Goal: Answer question/provide support: Share knowledge or assist other users

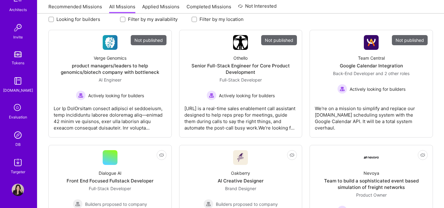
scroll to position [106, 0]
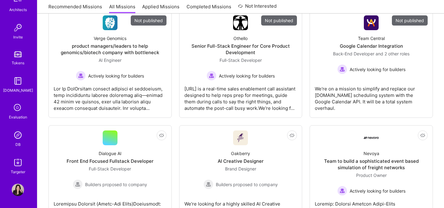
click at [15, 135] on img at bounding box center [18, 135] width 12 height 12
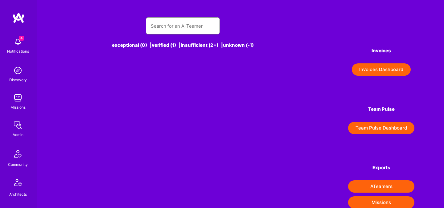
click at [157, 24] on input "text" at bounding box center [183, 26] width 64 height 16
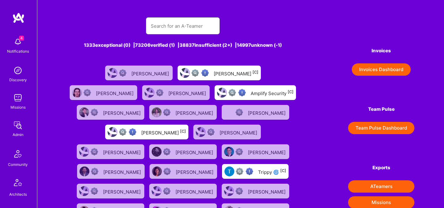
paste input "[PERSON_NAME]"
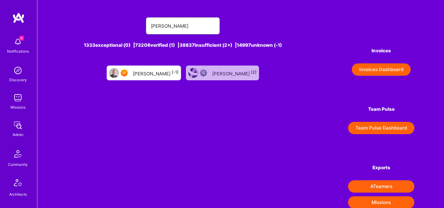
type input "[PERSON_NAME]"
click at [160, 72] on div "Tadej Krevh [-1]" at bounding box center [156, 73] width 46 height 8
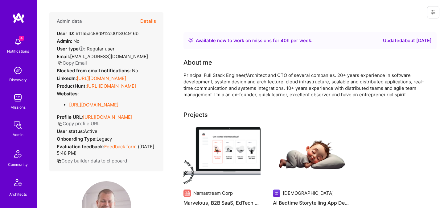
click at [150, 21] on button "Details" at bounding box center [148, 21] width 16 height 18
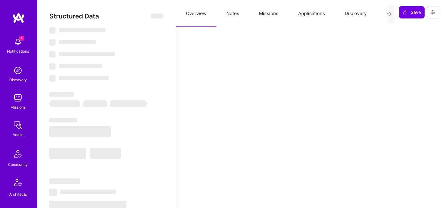
click at [264, 14] on button "Missions" at bounding box center [268, 13] width 39 height 27
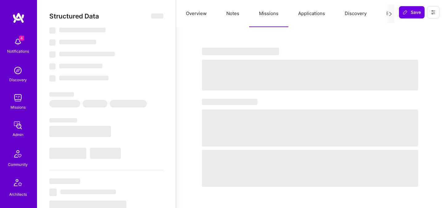
click at [232, 14] on button "Notes" at bounding box center [232, 13] width 33 height 27
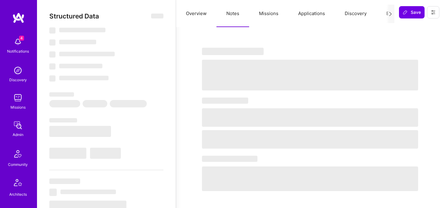
select select "Right Now"
select select "7"
select select "4"
select select "7"
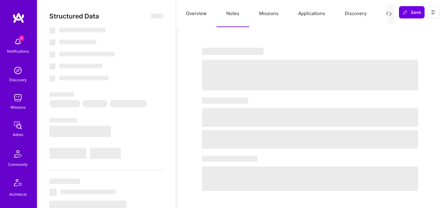
select select "SI"
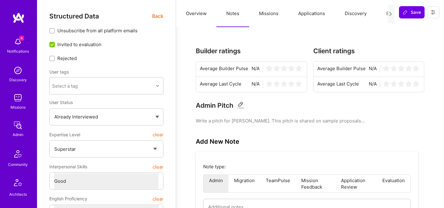
click at [310, 17] on button "Applications" at bounding box center [311, 13] width 47 height 27
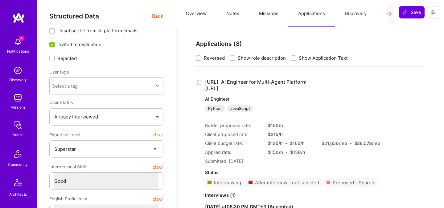
click at [238, 9] on button "Notes" at bounding box center [232, 13] width 33 height 27
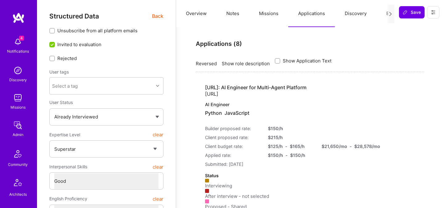
type textarea "x"
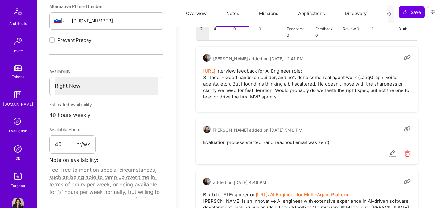
scroll to position [221, 0]
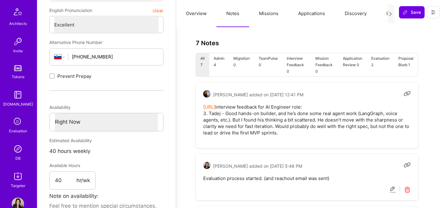
click at [385, 14] on button "Evaluation" at bounding box center [397, 13] width 42 height 27
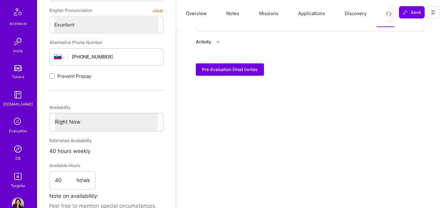
scroll to position [0, 0]
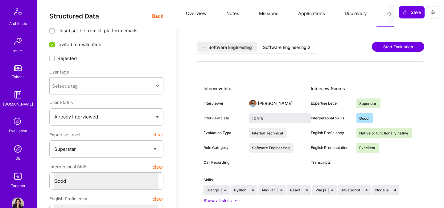
click at [286, 45] on div "Software Engineering 2" at bounding box center [286, 47] width 47 height 6
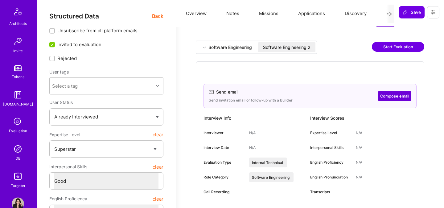
click at [226, 38] on div "Software Engineering Software Engineering 2 Start Evaluation Send email Send in…" at bounding box center [309, 200] width 253 height 330
click at [225, 46] on div "Software Engineering" at bounding box center [229, 47] width 43 height 6
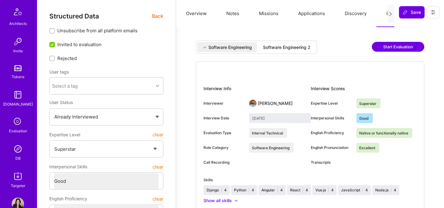
click at [220, 46] on div "Software Engineering" at bounding box center [229, 47] width 43 height 6
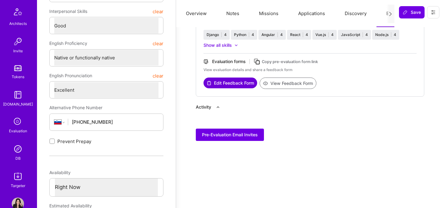
scroll to position [160, 0]
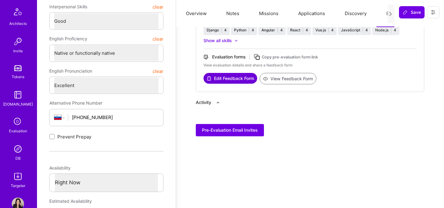
click at [274, 80] on button "View Feedback Form" at bounding box center [288, 78] width 57 height 11
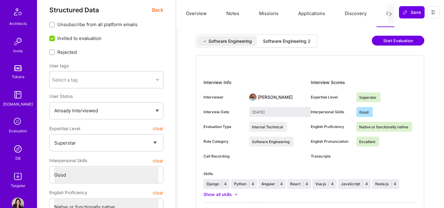
scroll to position [0, 0]
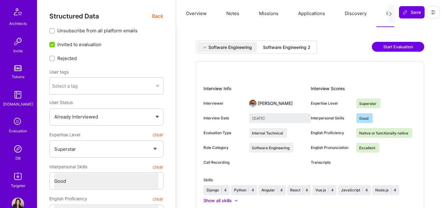
click at [235, 11] on button "Notes" at bounding box center [232, 13] width 33 height 27
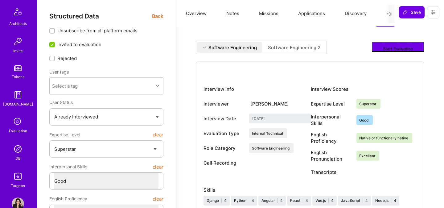
type textarea "x"
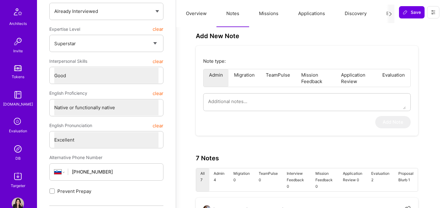
scroll to position [171, 0]
click at [18, 155] on img at bounding box center [18, 149] width 12 height 12
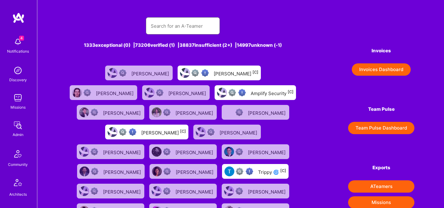
click at [164, 29] on input "text" at bounding box center [183, 26] width 64 height 16
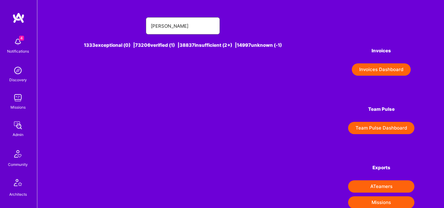
click at [175, 28] on input "thom l" at bounding box center [183, 26] width 64 height 16
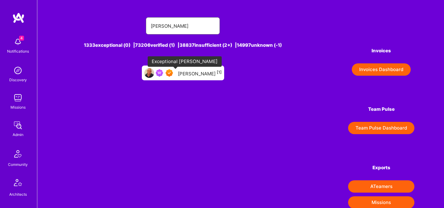
type input "thom lamb"
click at [183, 75] on div "Thom Lamb [1]" at bounding box center [183, 73] width 82 height 15
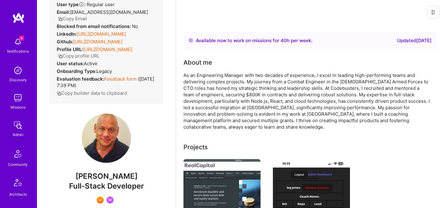
scroll to position [45, 0]
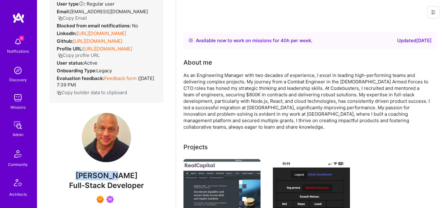
drag, startPoint x: 86, startPoint y: 183, endPoint x: 129, endPoint y: 182, distance: 42.2
click at [129, 181] on span "Thom Lamb" at bounding box center [106, 175] width 114 height 9
copy span "Thom Lamb"
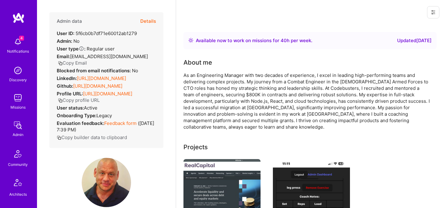
click at [152, 22] on button "Details" at bounding box center [148, 21] width 16 height 18
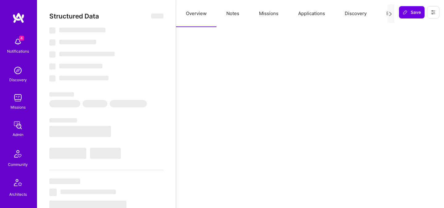
click at [384, 13] on button "Evaluation" at bounding box center [397, 13] width 42 height 27
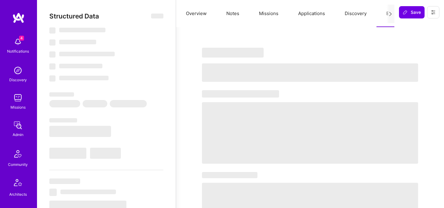
type textarea "x"
select select "Right Now"
select select "7"
select select "4"
select select "7"
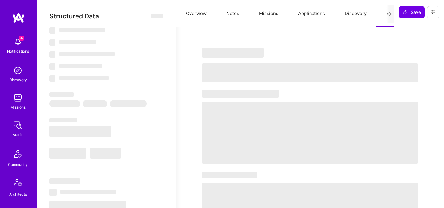
select select "7"
select select "CA"
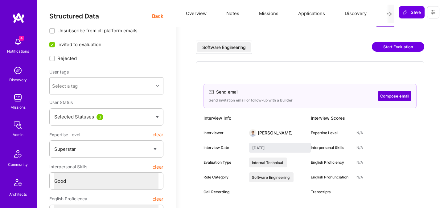
click at [156, 15] on span "Back" at bounding box center [157, 16] width 11 height 8
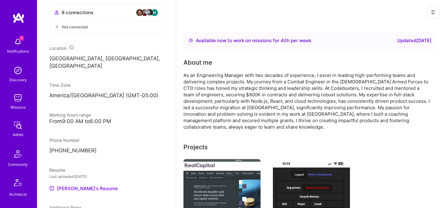
scroll to position [185, 0]
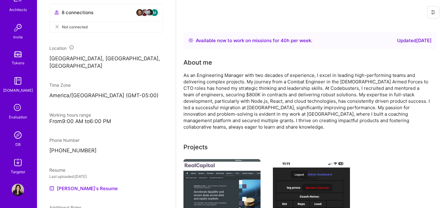
click at [16, 137] on img at bounding box center [18, 135] width 12 height 12
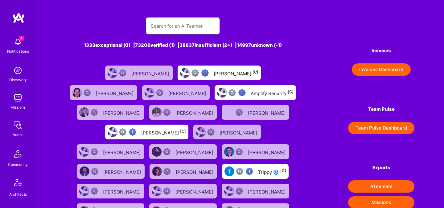
click at [175, 24] on input "text" at bounding box center [183, 26] width 64 height 16
paste input "Kris Chou"
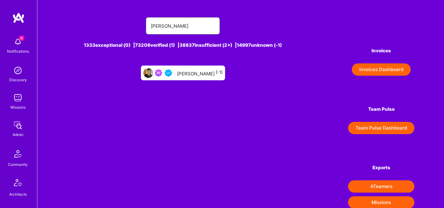
type input "Kris Chou"
click at [191, 68] on div "Kris Chou [-1]" at bounding box center [183, 73] width 84 height 15
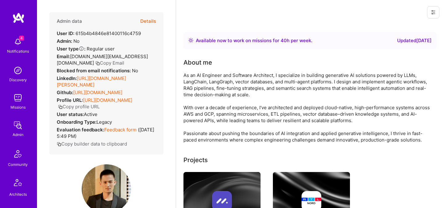
click at [154, 22] on button "Details" at bounding box center [148, 21] width 16 height 18
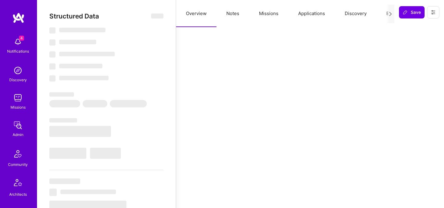
click at [385, 15] on button "Evaluation" at bounding box center [397, 13] width 42 height 27
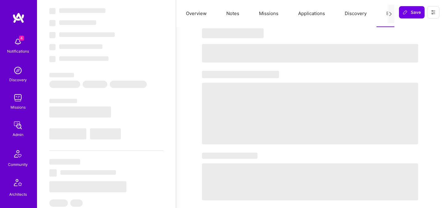
scroll to position [20, 0]
type textarea "x"
select select "Right Now"
select select "5"
select select "4"
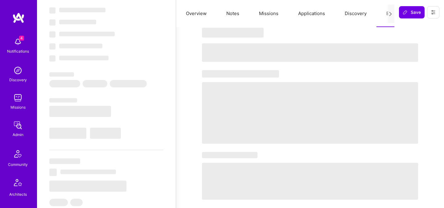
select select "6"
select select "CA"
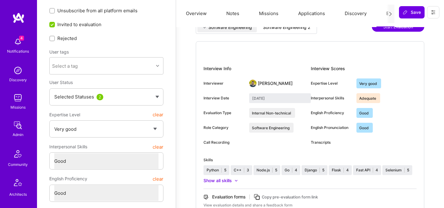
click at [296, 30] on div "Software Engineering 2" at bounding box center [286, 27] width 57 height 10
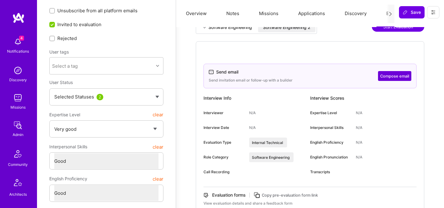
scroll to position [85, 0]
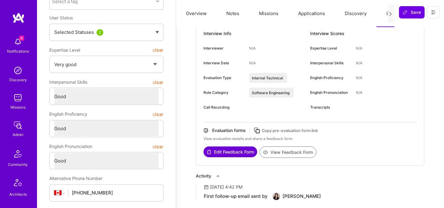
click at [259, 131] on icon at bounding box center [256, 130] width 7 height 7
click at [431, 17] on button at bounding box center [433, 12] width 12 height 12
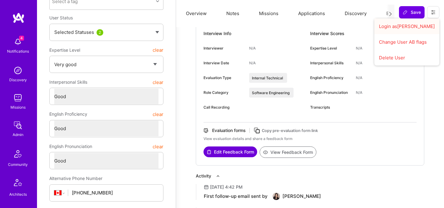
click at [402, 28] on button "Login as Kris" at bounding box center [406, 26] width 65 height 16
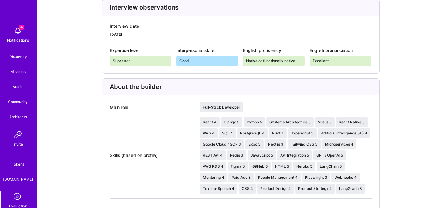
scroll to position [152, 0]
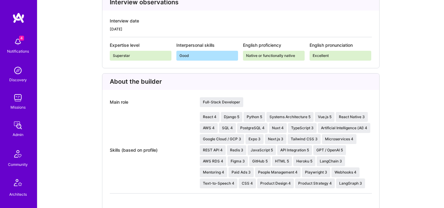
click at [213, 100] on div "Full-Stack Developer" at bounding box center [221, 102] width 43 height 10
copy div "Full-Stack Developer"
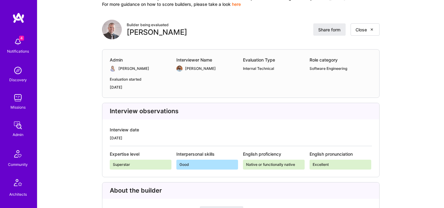
scroll to position [0, 0]
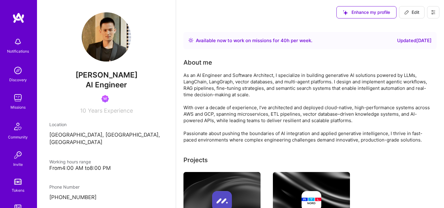
scroll to position [85, 0]
